Goal: Task Accomplishment & Management: Complete application form

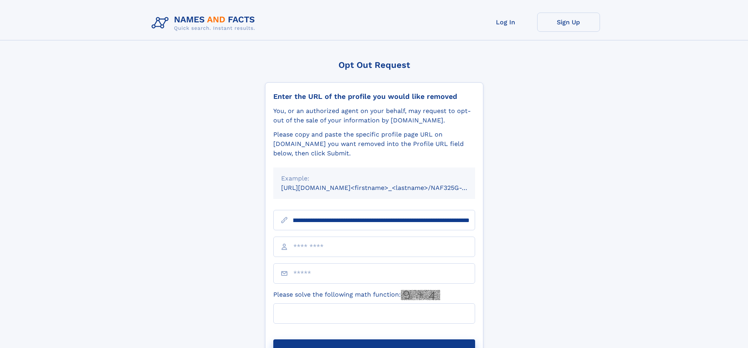
scroll to position [0, 80]
type input "**********"
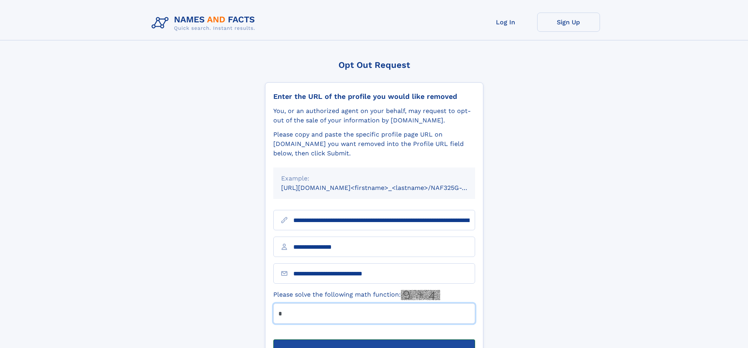
type input "*"
click at [374, 340] on button "Submit Opt Out Request" at bounding box center [374, 352] width 202 height 25
